Goal: Task Accomplishment & Management: Complete application form

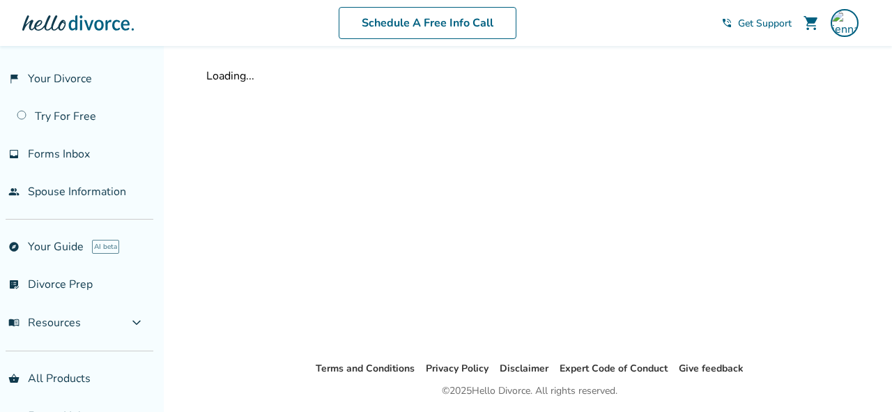
click at [620, 227] on div "Loading..." at bounding box center [529, 203] width 669 height 314
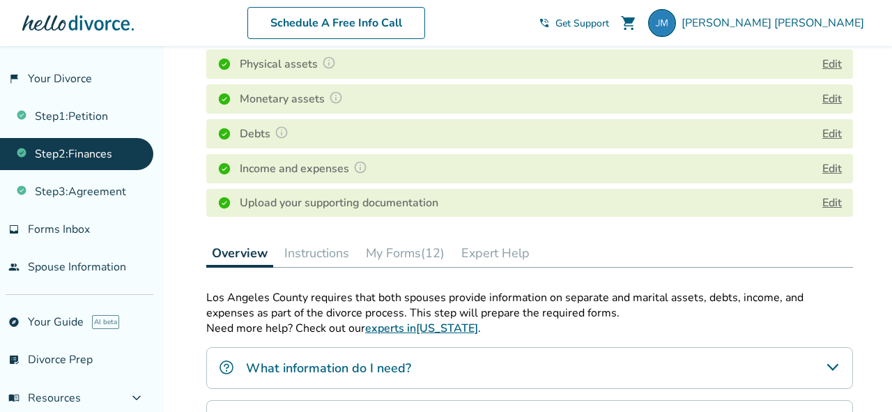
scroll to position [216, 0]
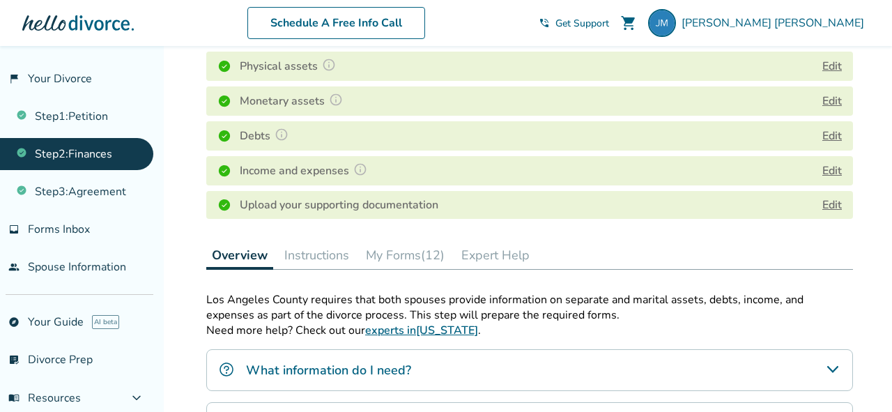
click at [100, 157] on link "Step 2 : Finances" at bounding box center [76, 154] width 153 height 32
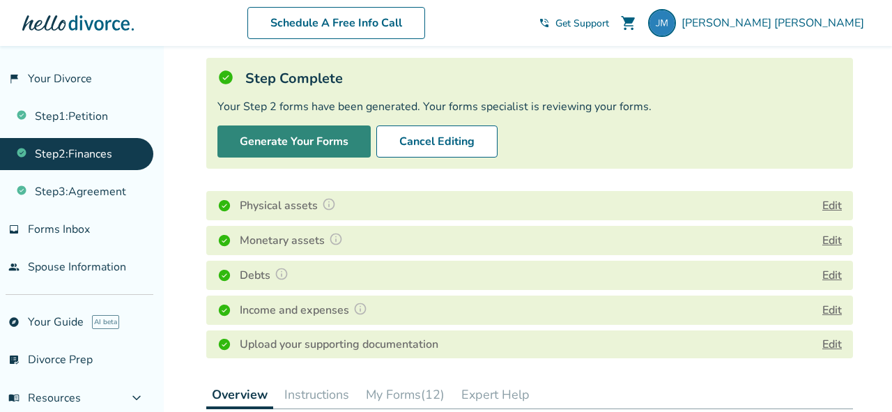
scroll to position [84, 0]
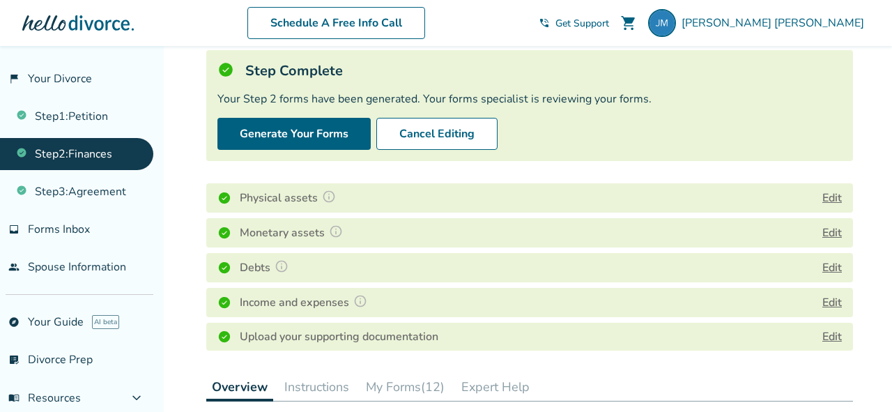
click at [841, 336] on link "Edit" at bounding box center [832, 336] width 20 height 15
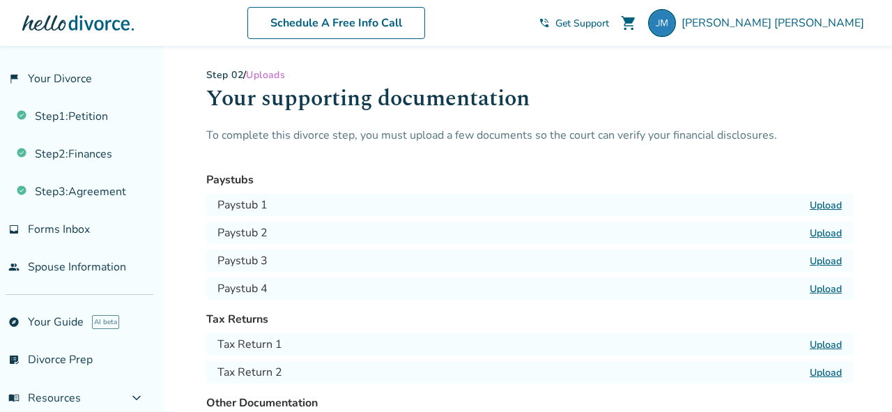
click at [823, 205] on label "Upload" at bounding box center [825, 205] width 32 height 13
click at [0, 0] on input "Upload" at bounding box center [0, 0] width 0 height 0
click at [820, 231] on label "Upload" at bounding box center [825, 232] width 32 height 13
click at [0, 0] on input "Upload" at bounding box center [0, 0] width 0 height 0
click at [831, 233] on label "Upload" at bounding box center [825, 232] width 32 height 13
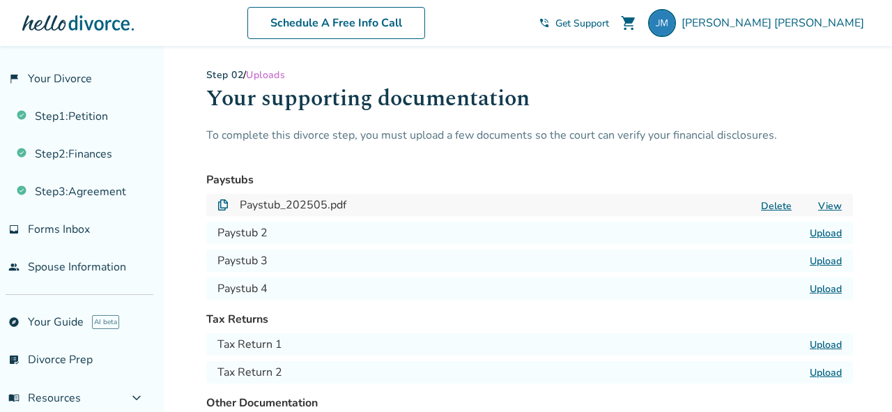
click at [0, 0] on input "Upload" at bounding box center [0, 0] width 0 height 0
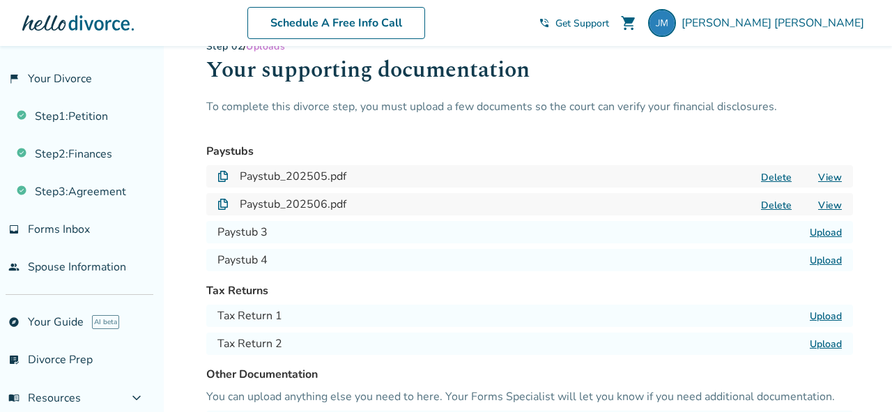
scroll to position [25, 0]
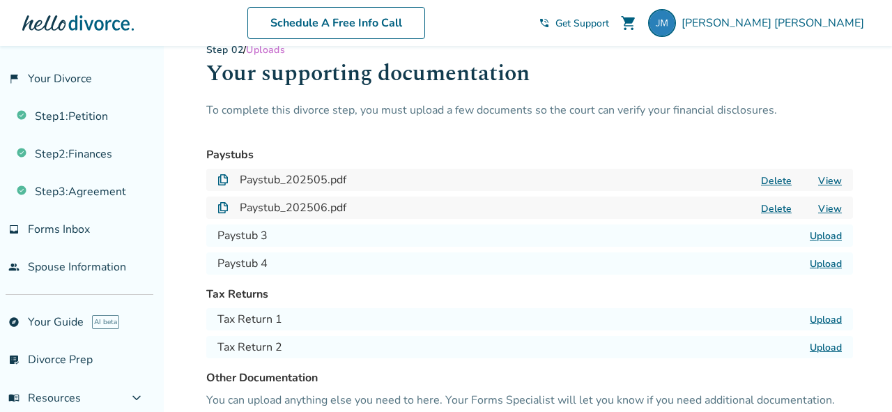
click at [820, 236] on label "Upload" at bounding box center [825, 235] width 32 height 13
click at [0, 0] on input "Upload" at bounding box center [0, 0] width 0 height 0
click at [832, 264] on label "Upload" at bounding box center [825, 263] width 32 height 13
click at [0, 0] on input "Upload" at bounding box center [0, 0] width 0 height 0
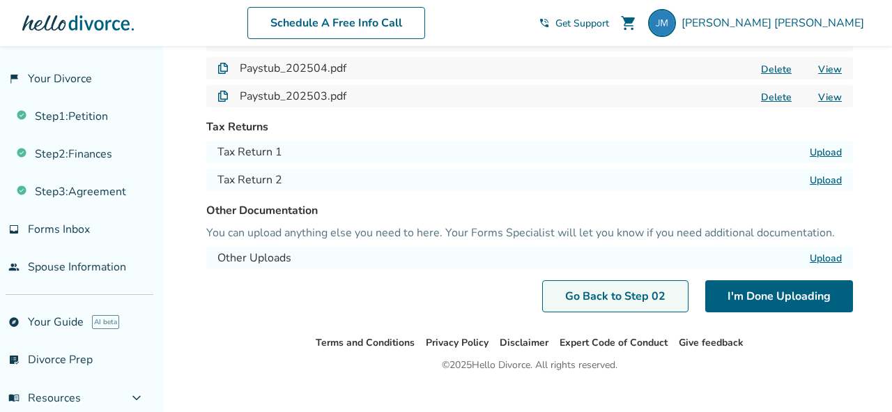
scroll to position [193, 0]
click at [610, 295] on link "Go Back to Step 0 2" at bounding box center [615, 295] width 146 height 32
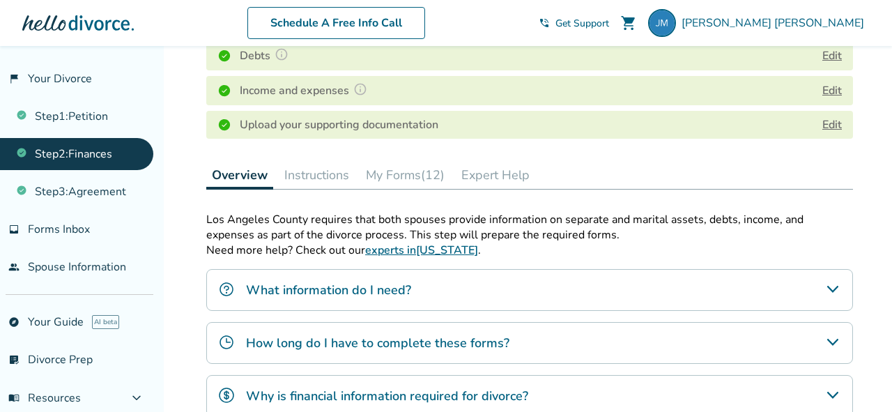
scroll to position [295, 0]
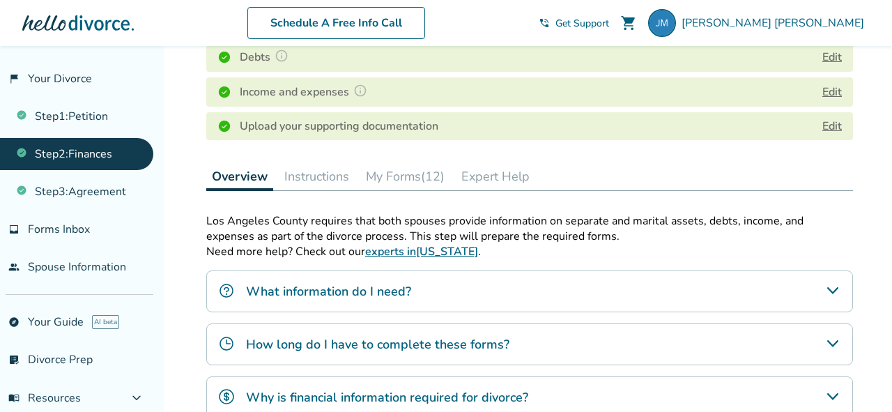
click at [522, 123] on div "Upload your supporting documentation Edit" at bounding box center [529, 126] width 646 height 28
click at [835, 119] on link "Edit" at bounding box center [832, 125] width 20 height 15
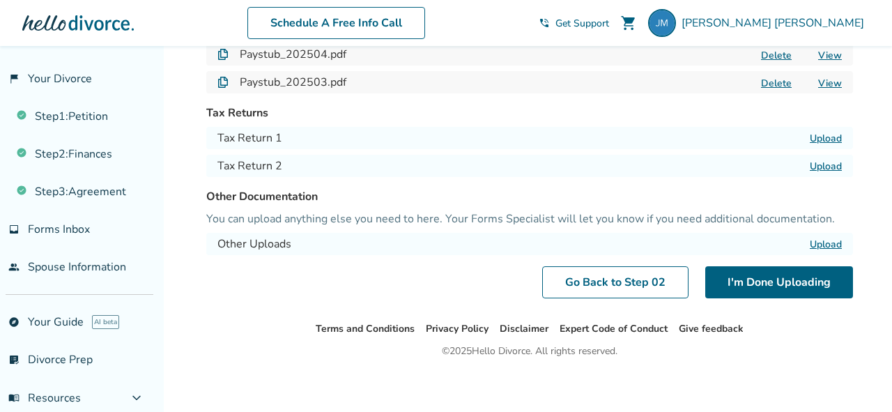
scroll to position [212, 0]
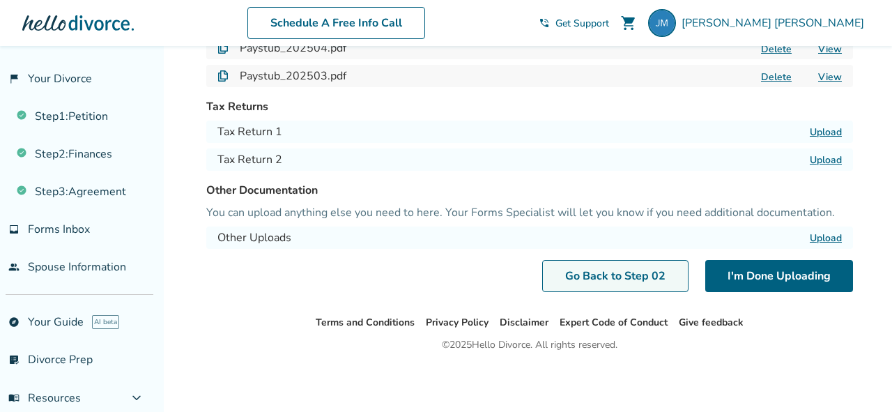
click at [626, 269] on link "Go Back to Step 0 2" at bounding box center [615, 276] width 146 height 32
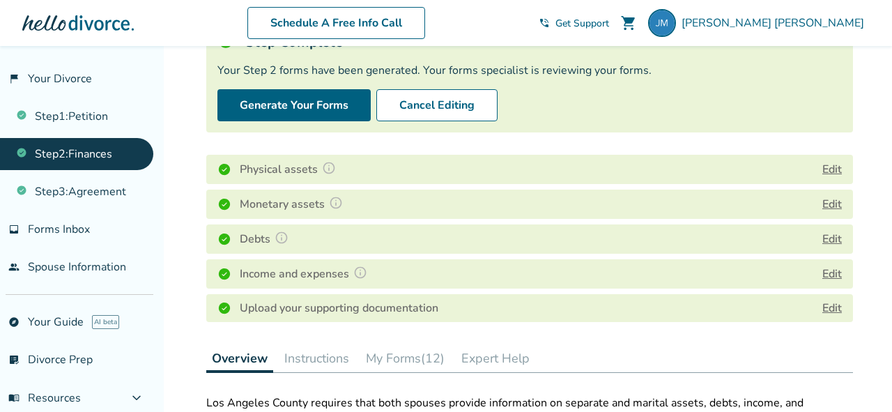
scroll to position [118, 0]
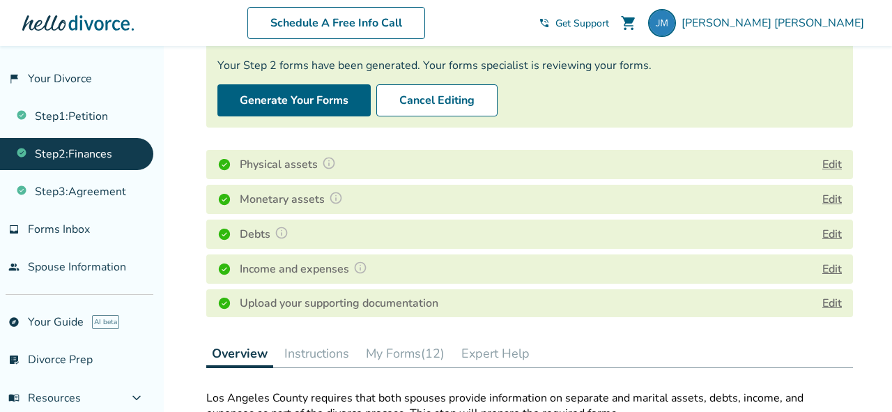
click at [322, 166] on img at bounding box center [329, 163] width 14 height 14
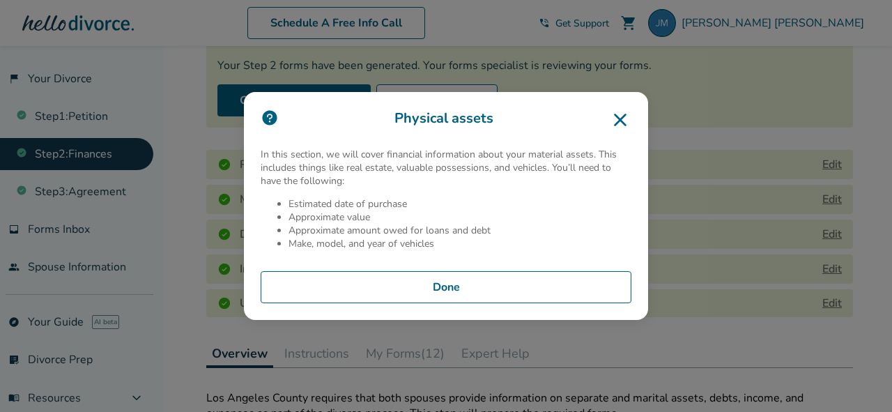
click at [457, 298] on button "Done" at bounding box center [446, 287] width 371 height 32
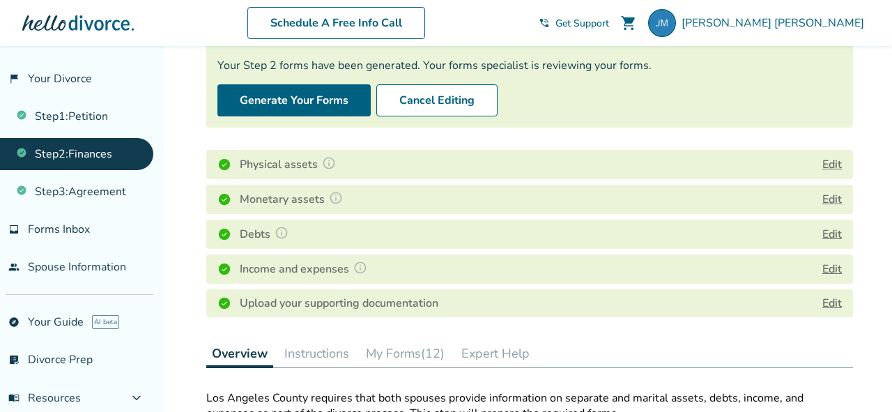
click at [831, 166] on button "Edit" at bounding box center [832, 164] width 20 height 17
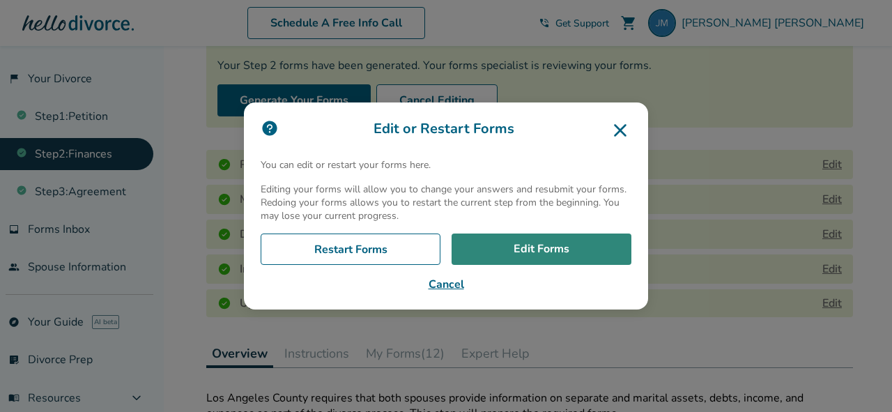
click at [548, 251] on link "Edit Forms" at bounding box center [541, 249] width 180 height 32
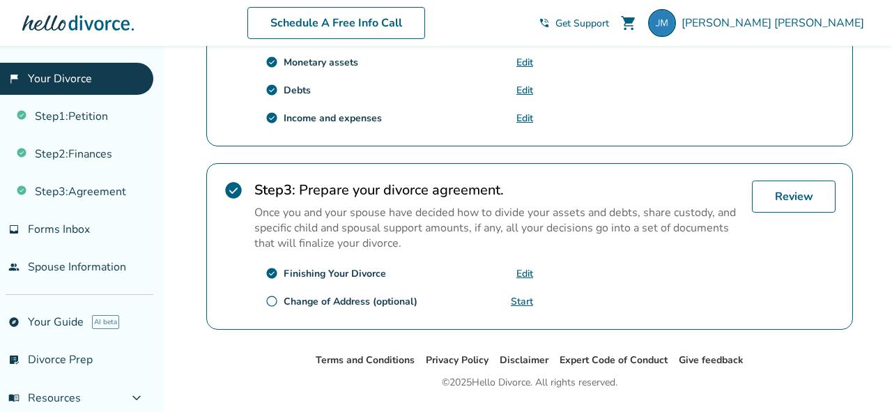
scroll to position [563, 0]
click at [525, 268] on link "Edit" at bounding box center [524, 272] width 17 height 13
click at [520, 269] on link "Edit" at bounding box center [524, 272] width 17 height 13
click at [784, 190] on link "Review" at bounding box center [794, 196] width 84 height 32
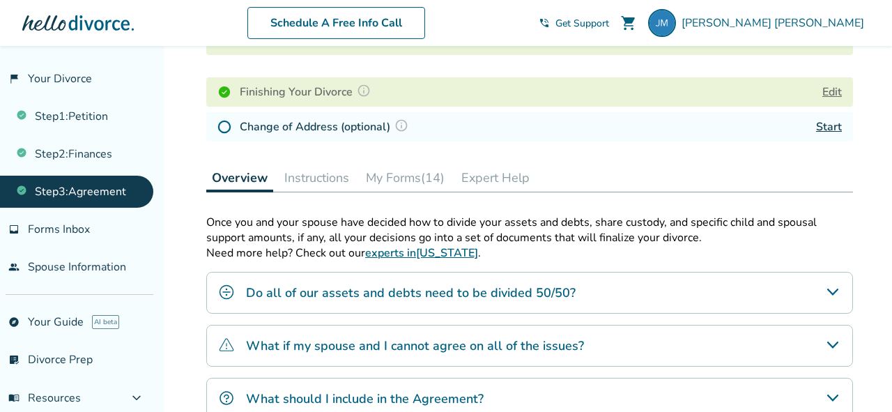
scroll to position [211, 0]
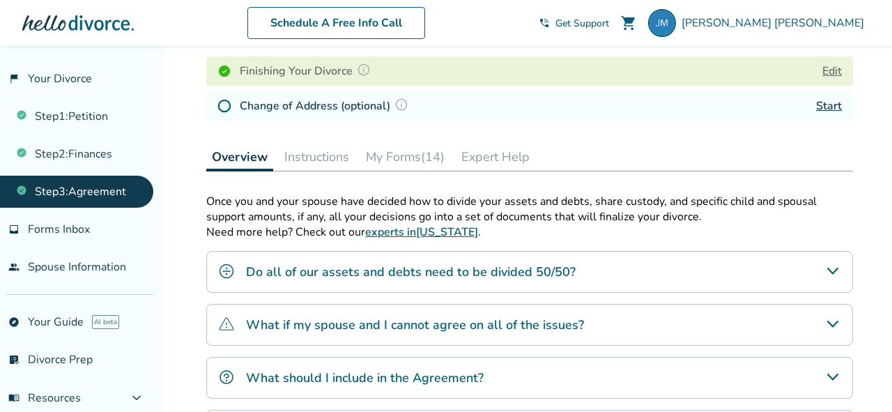
click at [398, 158] on button "My Forms (14)" at bounding box center [405, 157] width 90 height 28
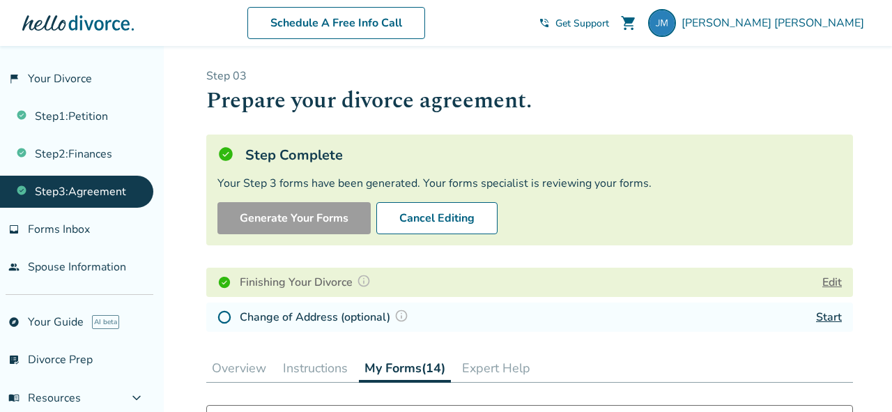
click at [830, 274] on button "Edit" at bounding box center [832, 282] width 20 height 17
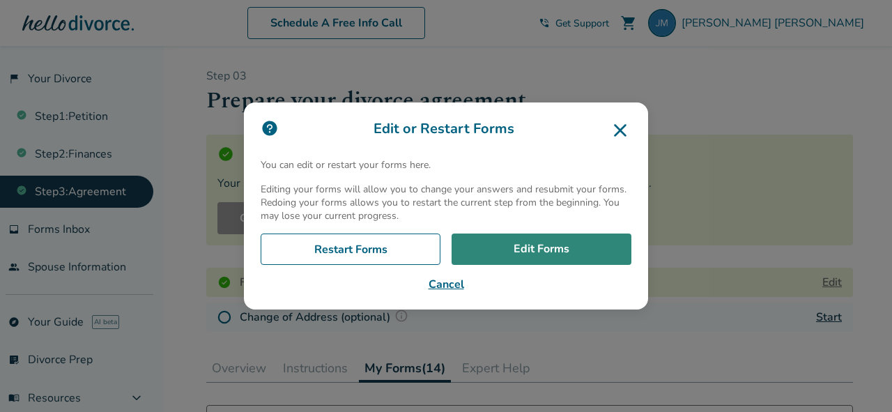
click at [556, 245] on link "Edit Forms" at bounding box center [541, 249] width 180 height 32
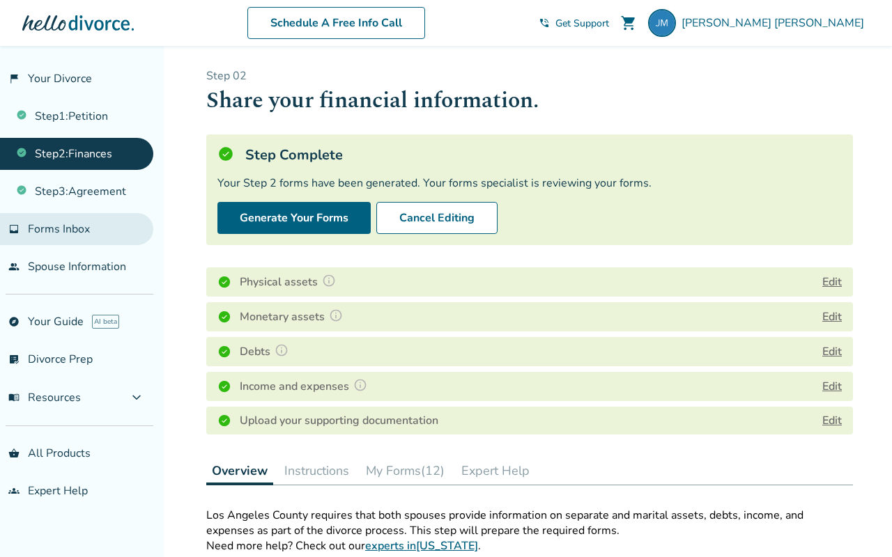
click at [78, 224] on span "Forms Inbox" at bounding box center [59, 229] width 62 height 15
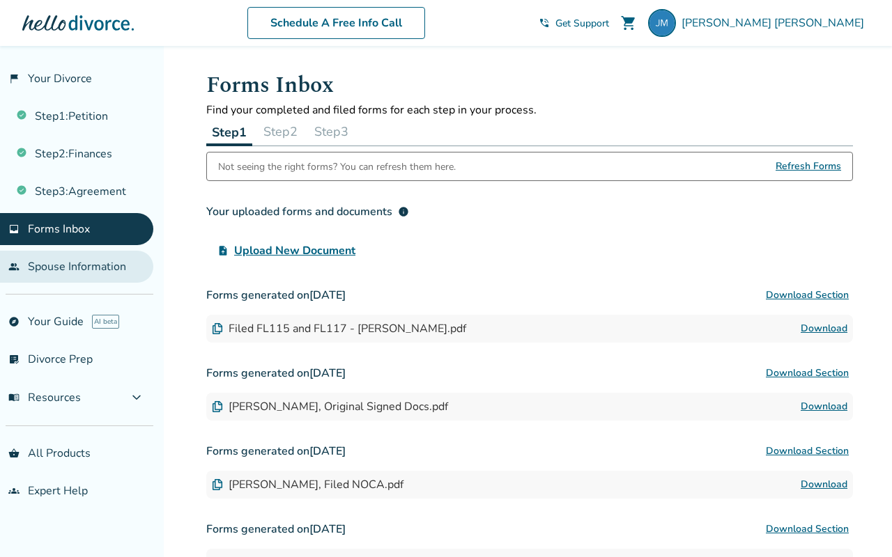
click at [88, 263] on link "people Spouse Information" at bounding box center [76, 267] width 153 height 32
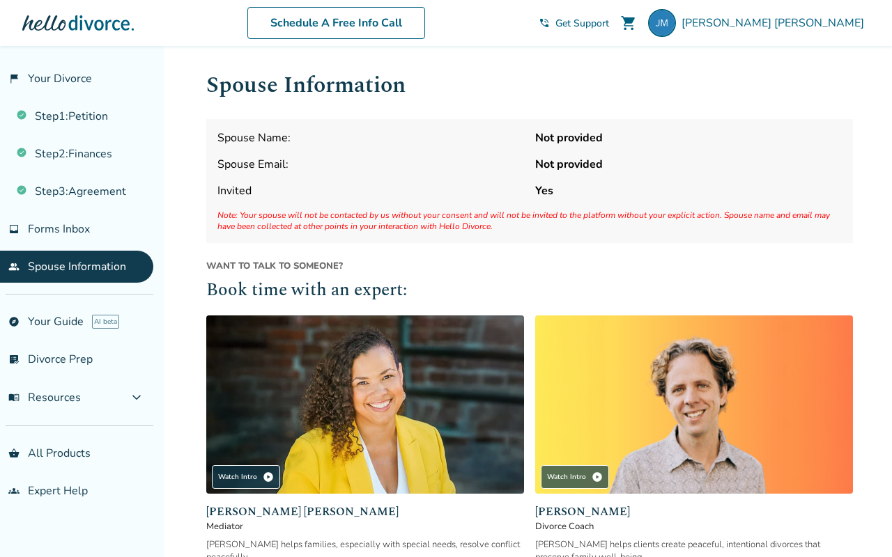
click at [88, 263] on link "people Spouse Information" at bounding box center [76, 267] width 153 height 32
click at [111, 263] on link "people Spouse Information" at bounding box center [76, 267] width 153 height 32
click at [93, 267] on link "people Spouse Information" at bounding box center [76, 267] width 153 height 32
click at [86, 142] on link "Step 2 : Finances" at bounding box center [76, 154] width 153 height 32
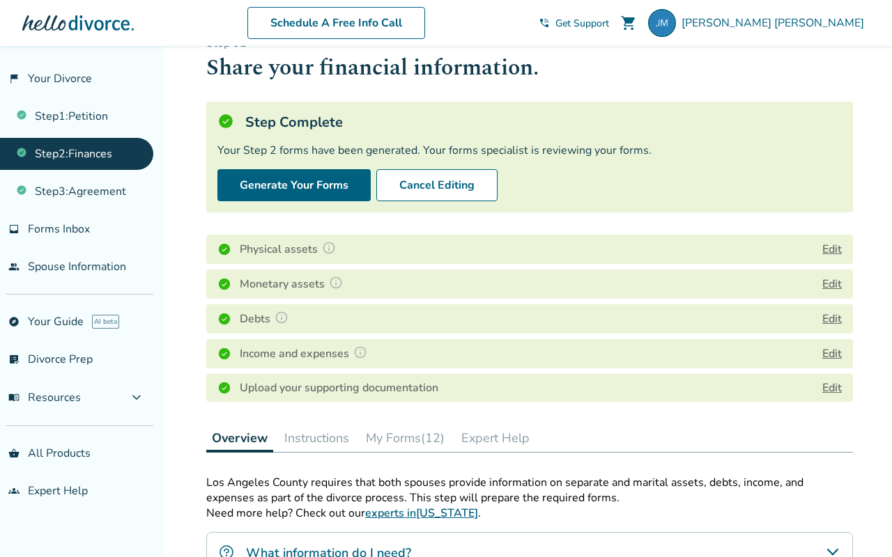
scroll to position [33, 0]
click at [440, 383] on div "Upload your supporting documentation Edit" at bounding box center [529, 387] width 646 height 28
click at [828, 383] on link "Edit" at bounding box center [832, 387] width 20 height 15
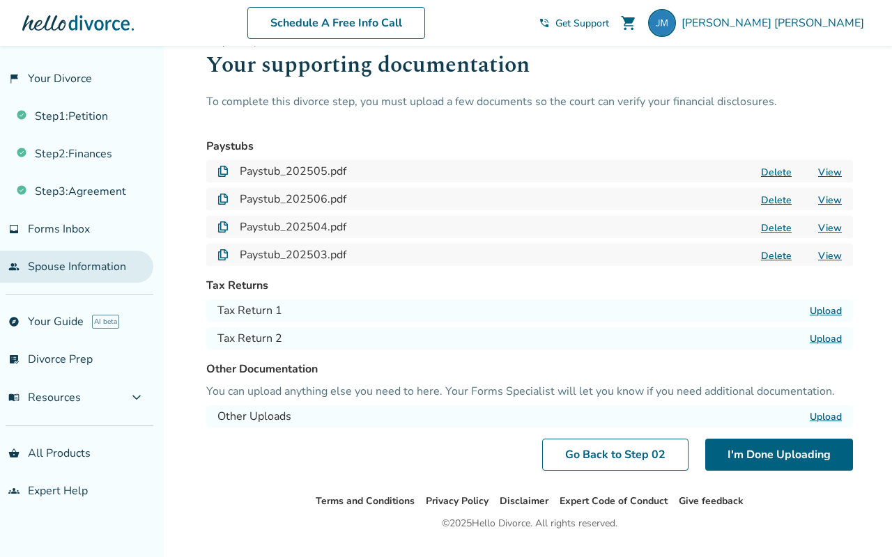
click at [102, 273] on link "people Spouse Information" at bounding box center [76, 267] width 153 height 32
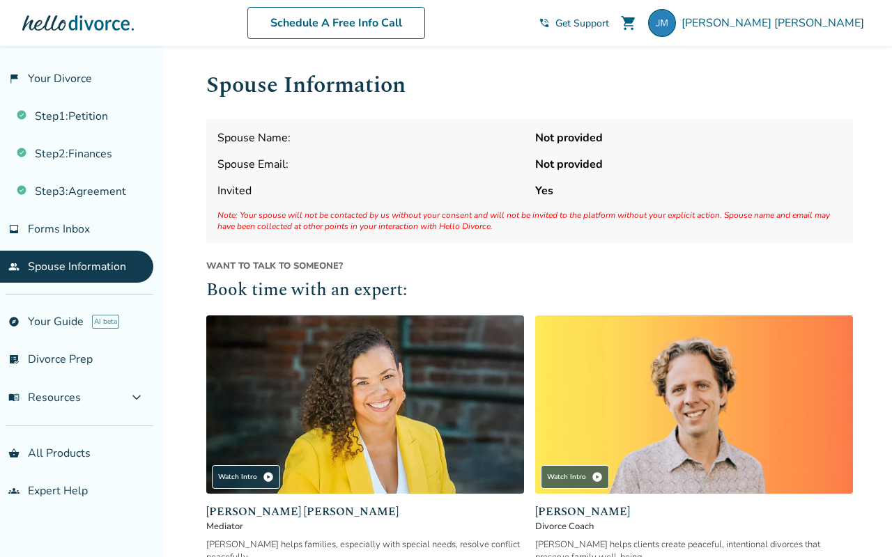
click at [549, 165] on strong "Not provided" at bounding box center [688, 164] width 307 height 15
click at [26, 69] on link "flag_2 Your Divorce" at bounding box center [76, 79] width 153 height 32
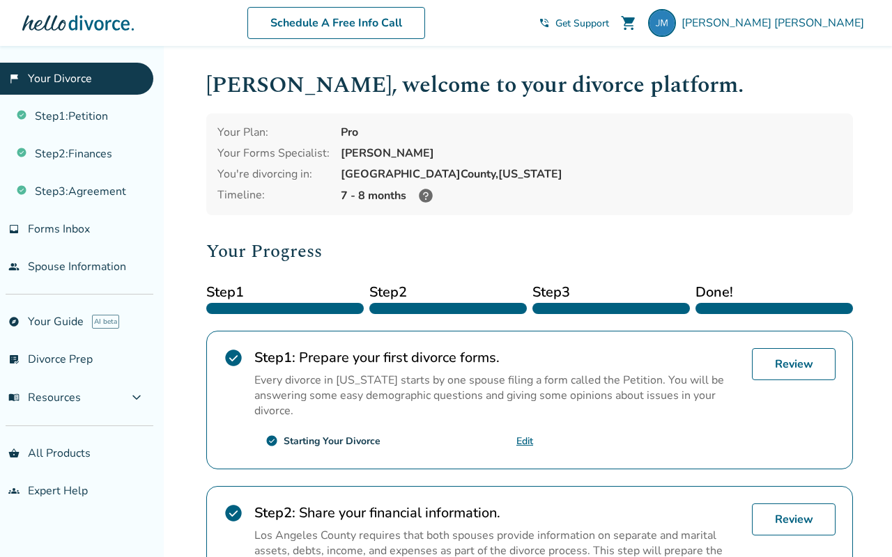
click at [582, 216] on div "Jenniefer , welcome to your divorce platform. Your Plan: Pro Your Forms Special…" at bounding box center [529, 479] width 646 height 823
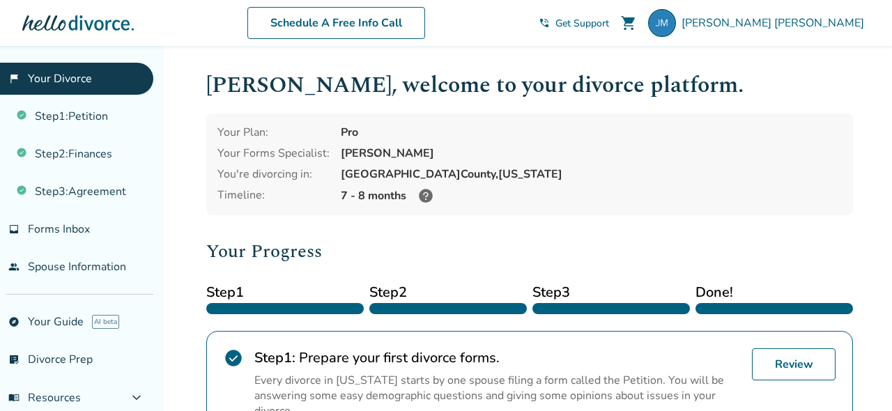
click at [768, 31] on div "Jenniefer Meneses" at bounding box center [759, 23] width 222 height 28
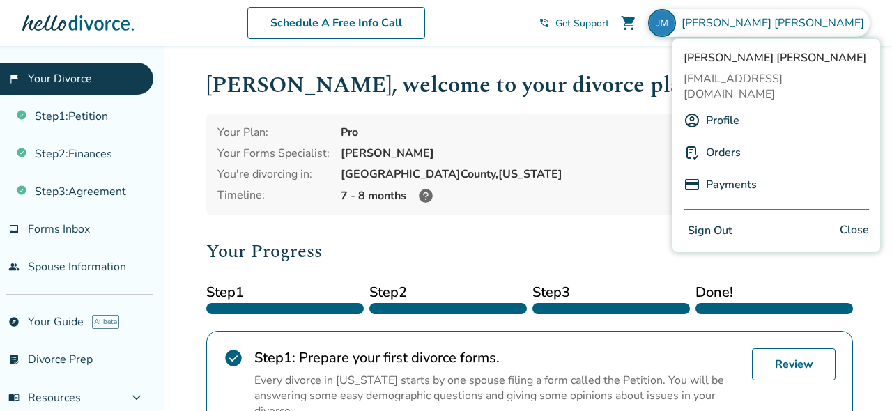
click at [718, 113] on link "Profile" at bounding box center [722, 120] width 33 height 26
